Goal: Information Seeking & Learning: Learn about a topic

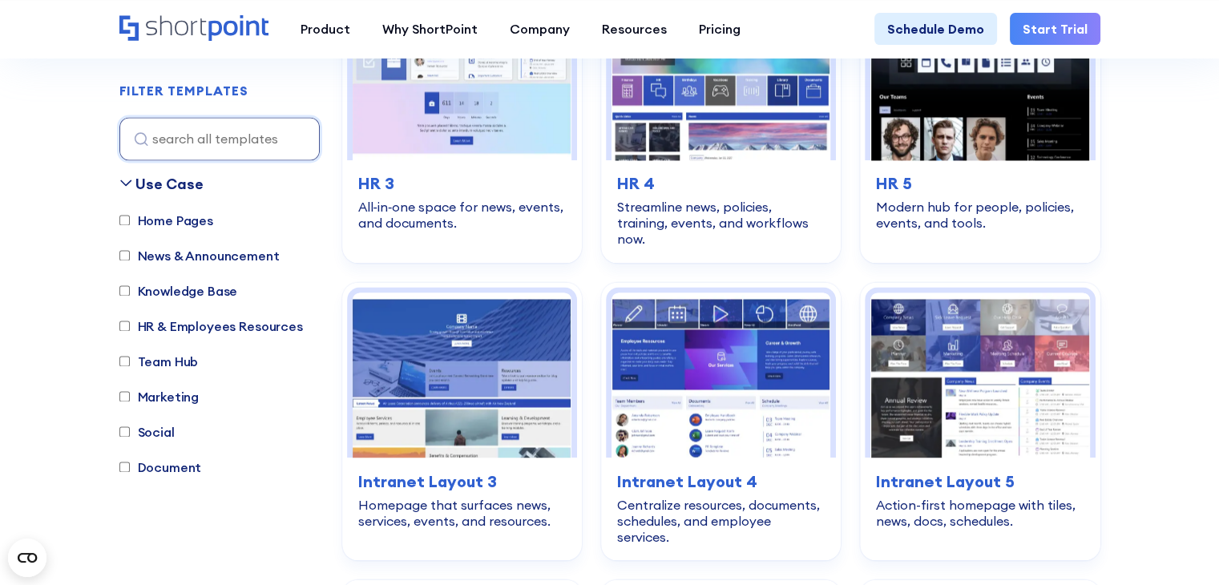
scroll to position [2484, 0]
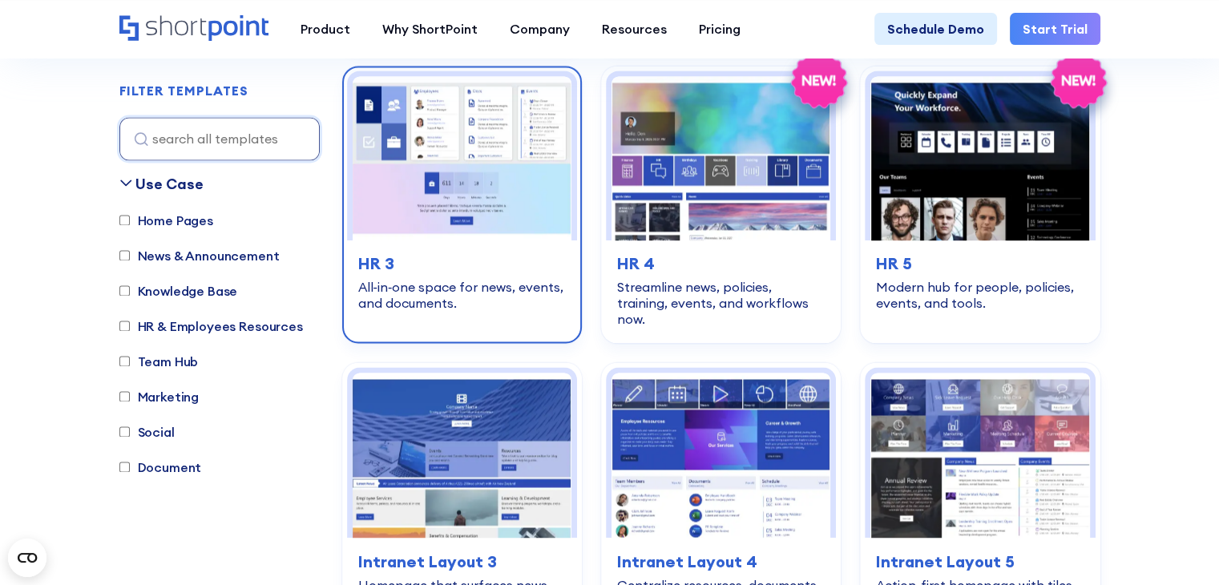
click at [445, 279] on div "All‑in‑one space for news, events, and documents." at bounding box center [462, 295] width 208 height 32
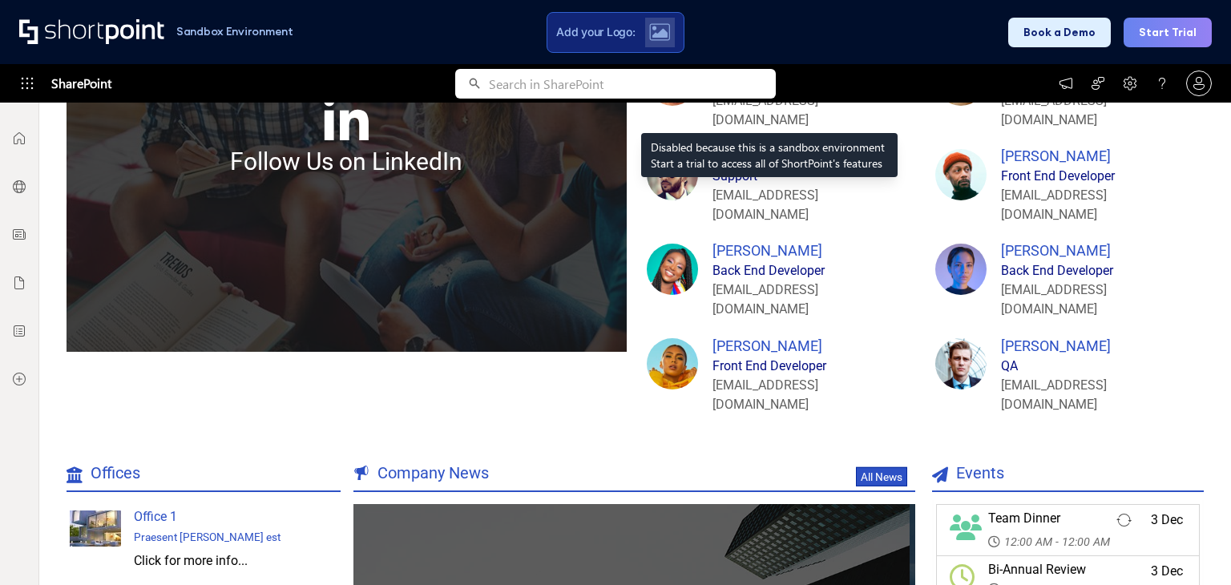
scroll to position [1375, 0]
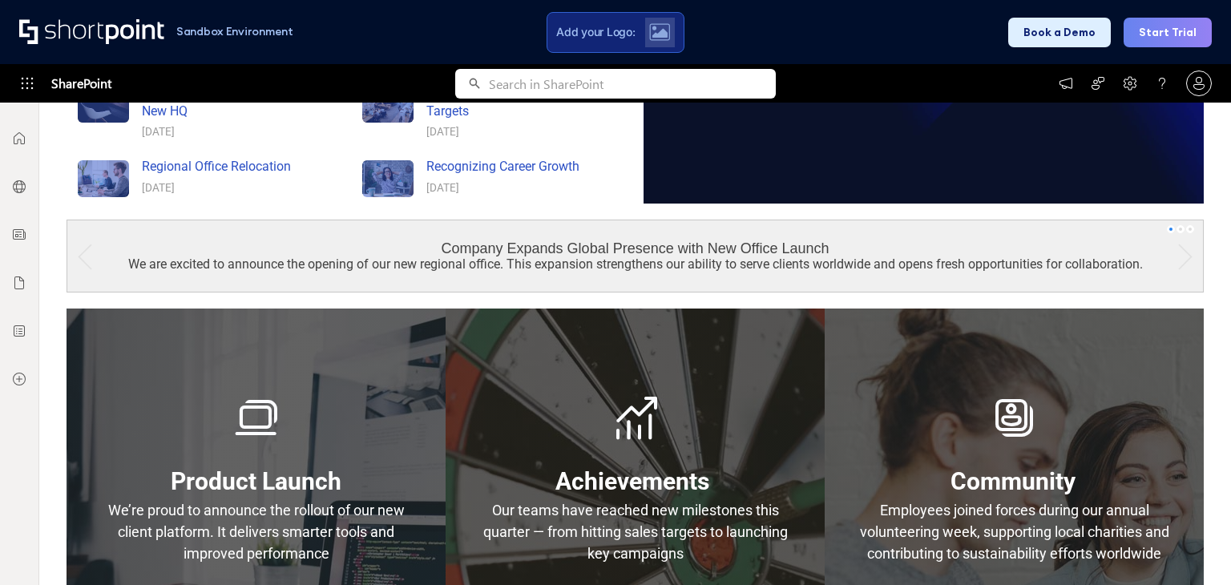
scroll to position [925, 0]
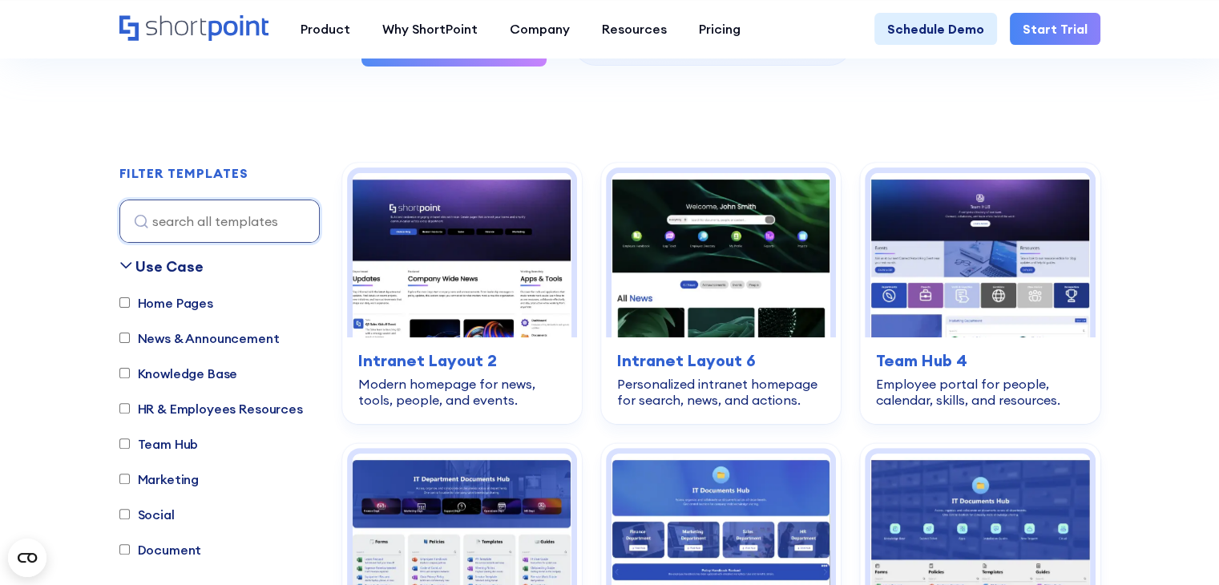
scroll to position [321, 0]
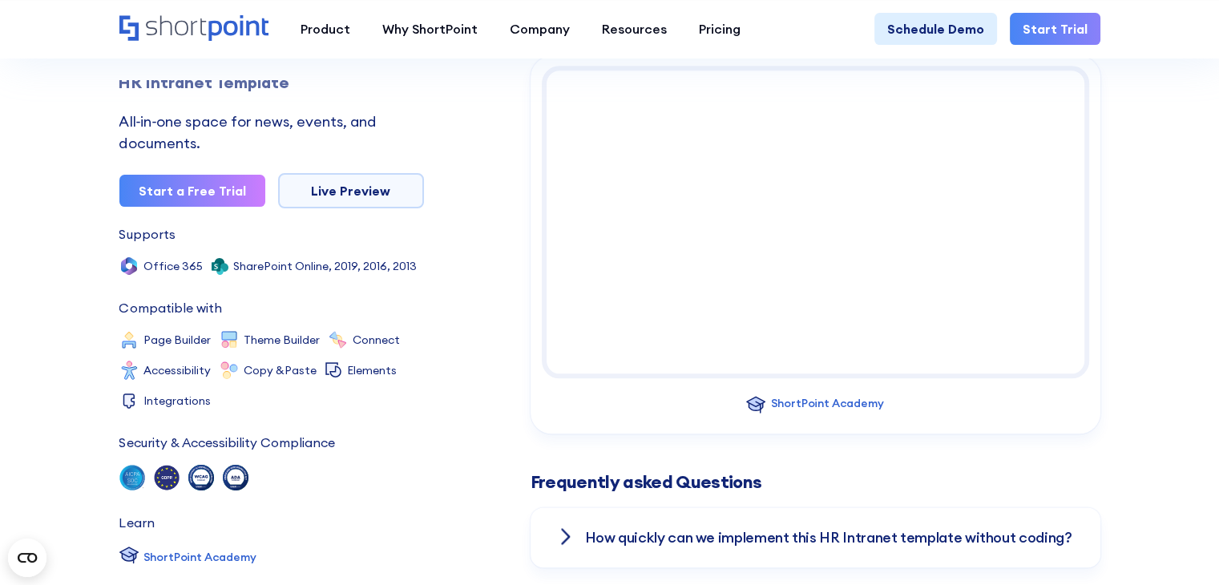
scroll to position [1763, 0]
